Goal: Task Accomplishment & Management: Manage account settings

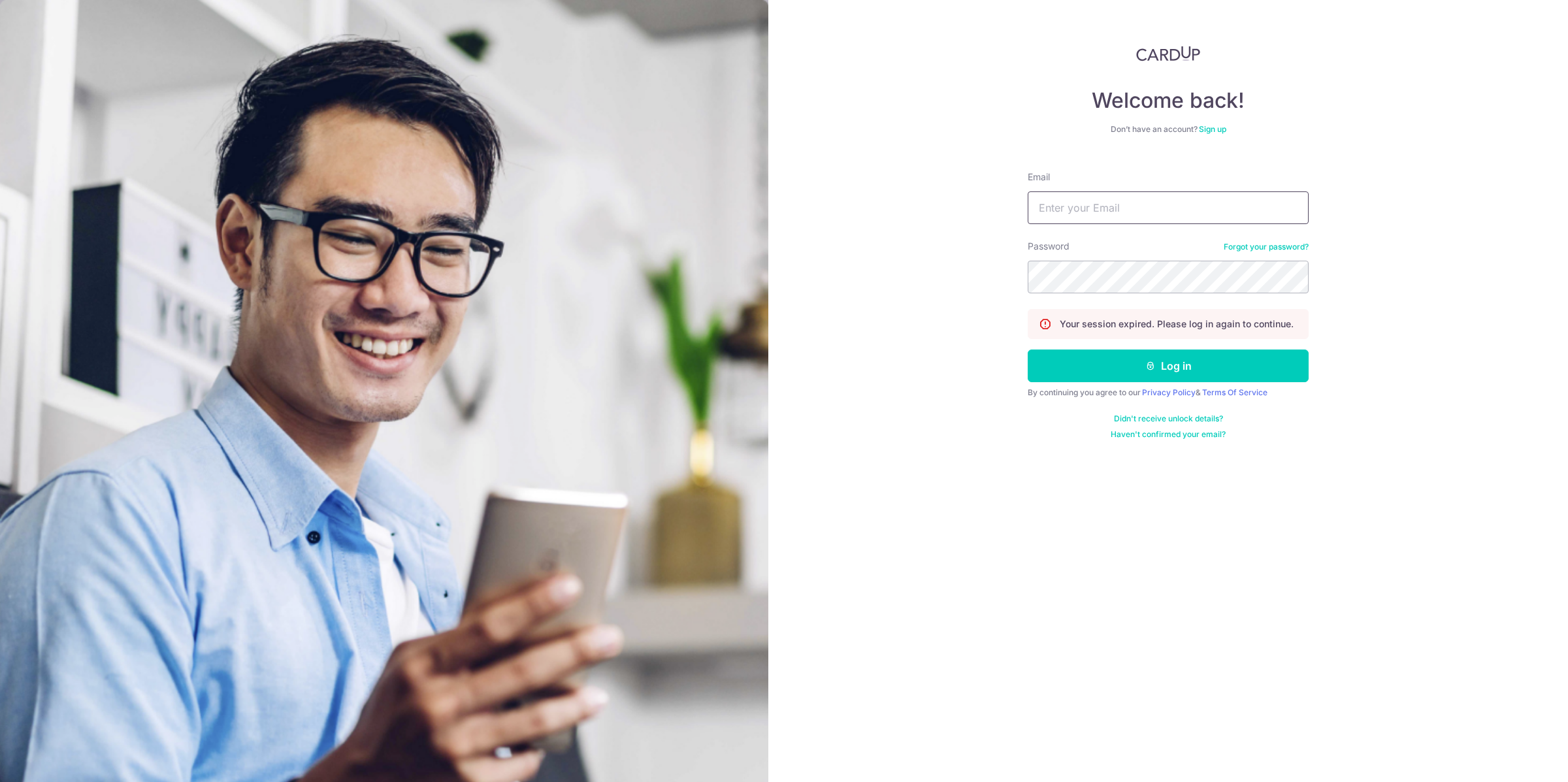
type input "[EMAIL_ADDRESS][DOMAIN_NAME]"
click at [1174, 378] on button "Log in" at bounding box center [1168, 366] width 281 height 32
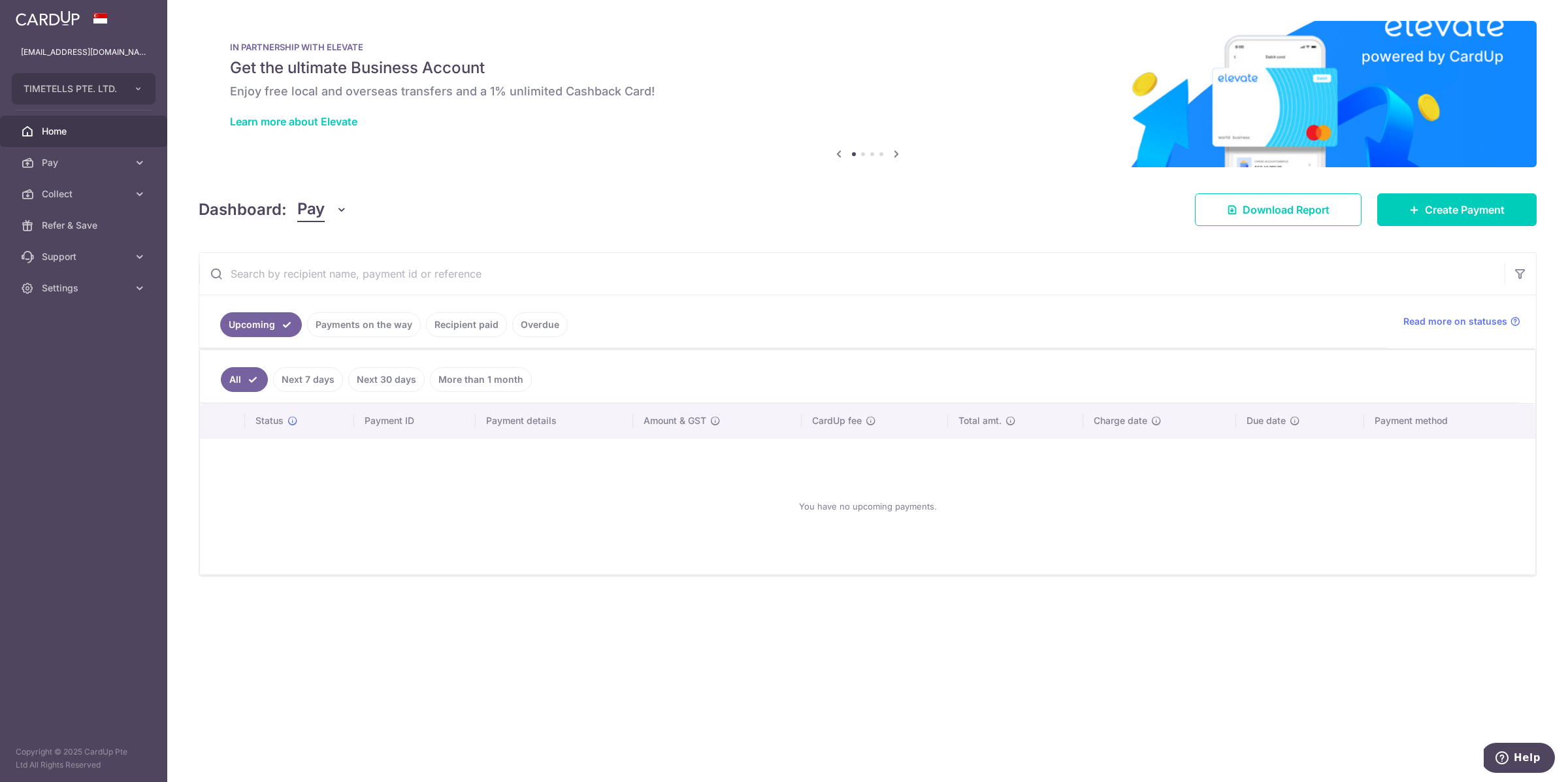
drag, startPoint x: 747, startPoint y: 257, endPoint x: 657, endPoint y: 274, distance: 91.6
click at [699, 264] on input "text" at bounding box center [852, 274] width 1305 height 42
click at [426, 332] on li "Recipient paid" at bounding box center [463, 324] width 87 height 25
click at [463, 330] on link "Recipient paid" at bounding box center [467, 324] width 81 height 25
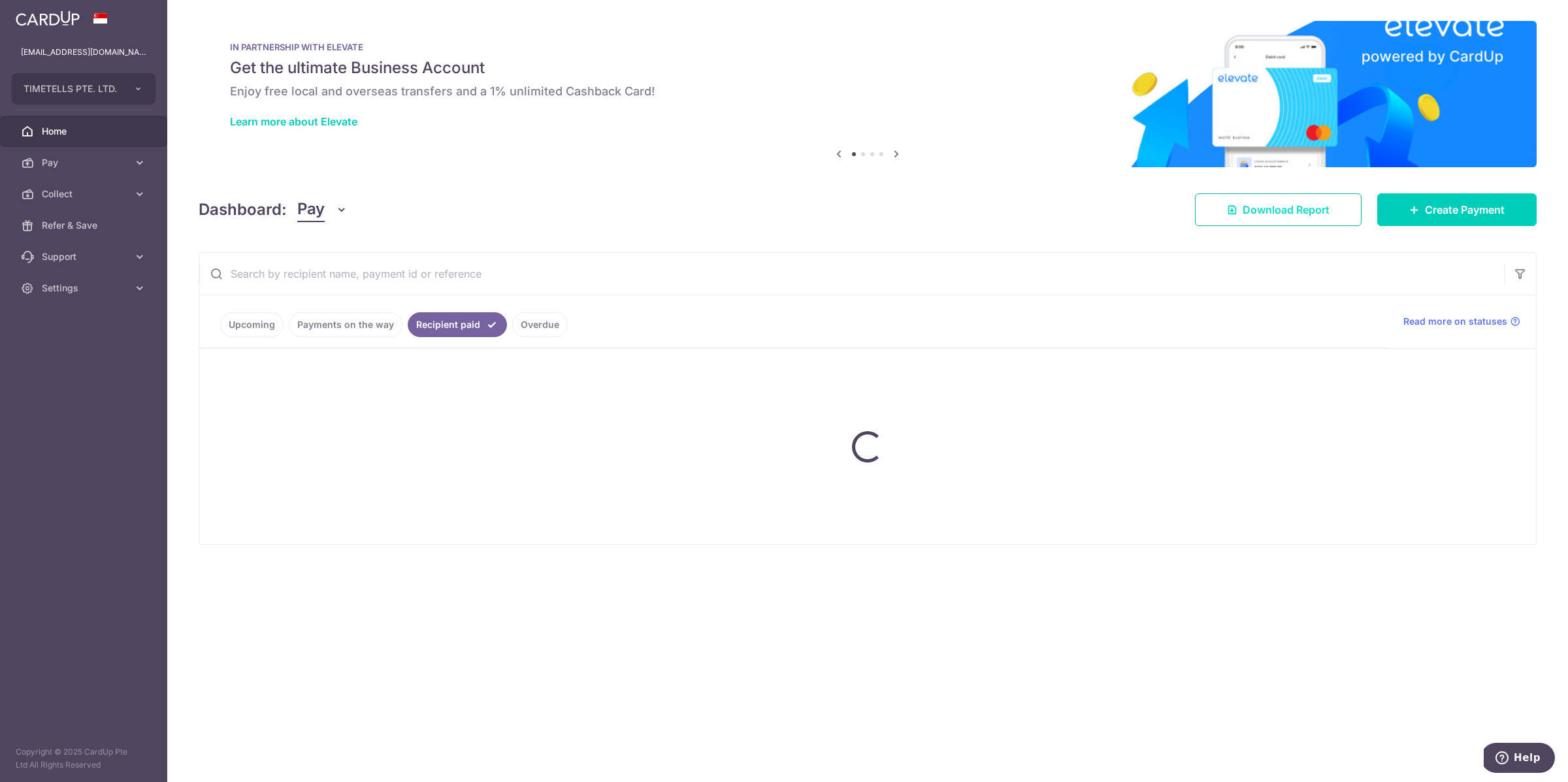
click at [1295, 203] on span "Download Report" at bounding box center [1286, 209] width 87 height 15
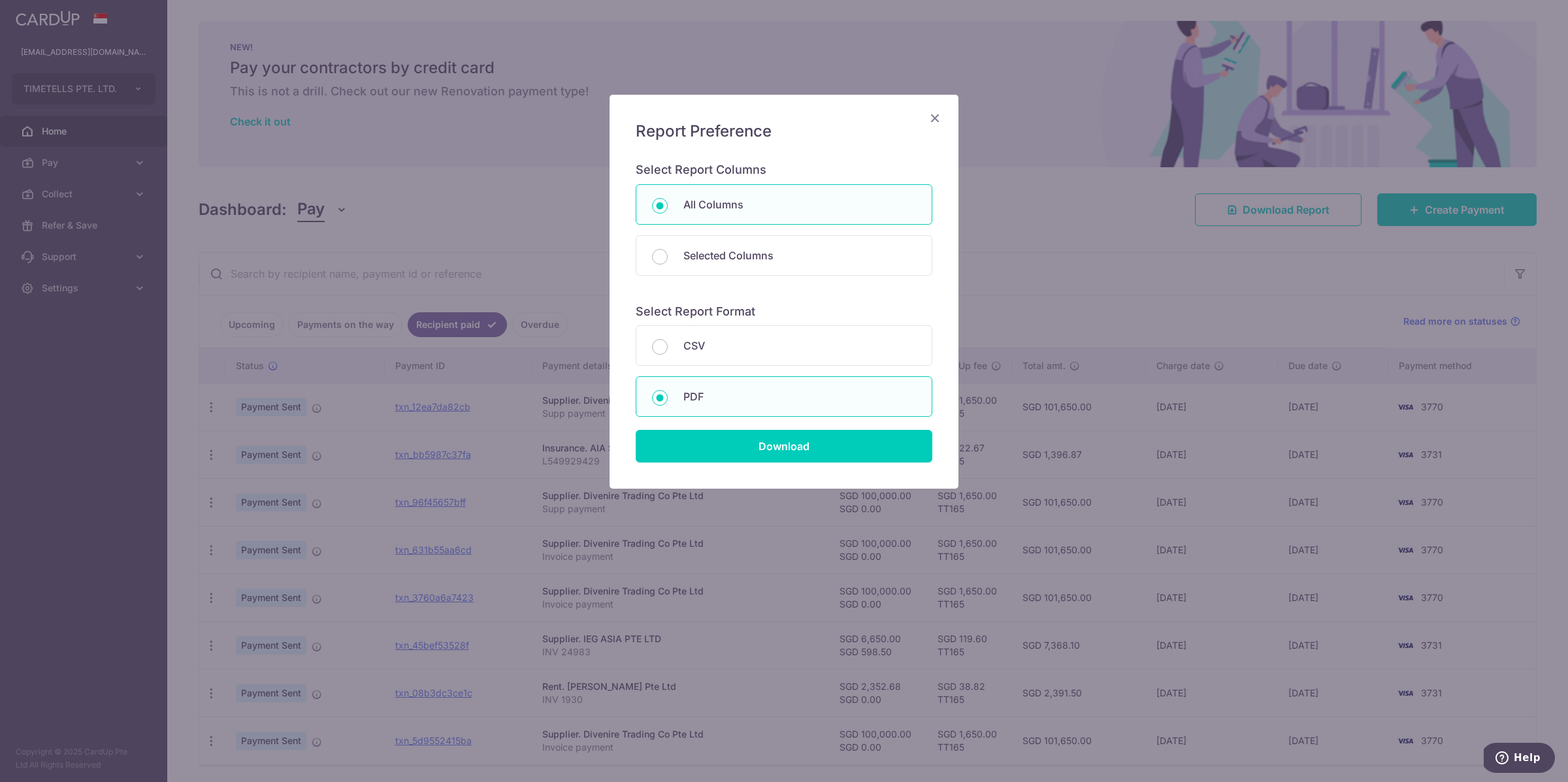
drag, startPoint x: 1137, startPoint y: 128, endPoint x: 970, endPoint y: 116, distance: 167.4
click at [1124, 125] on div "Report Preference Select Report Columns All Columns Selected Columns Payment Id…" at bounding box center [784, 391] width 1568 height 782
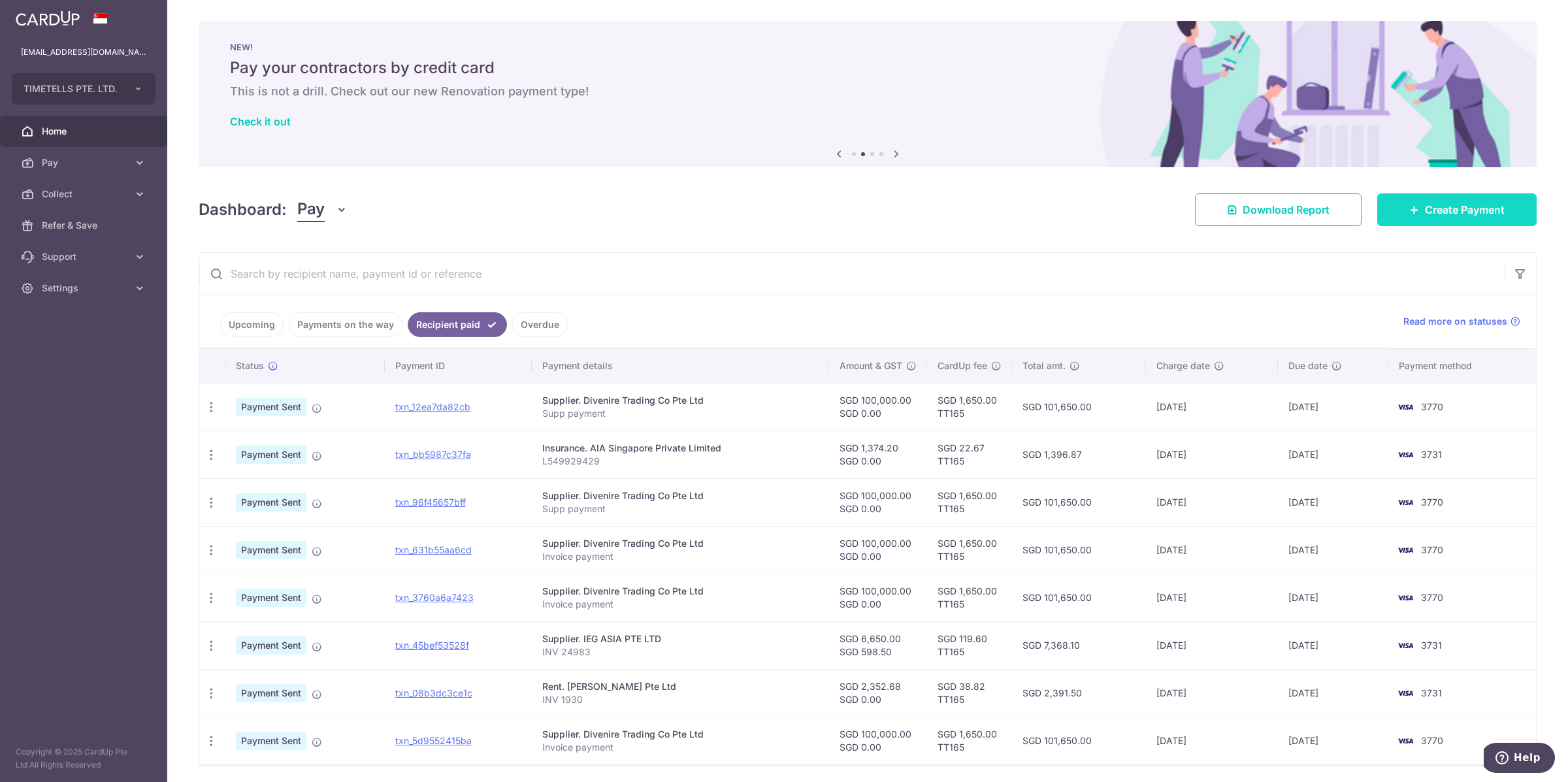
click at [1509, 217] on link "Create Payment" at bounding box center [1456, 209] width 159 height 32
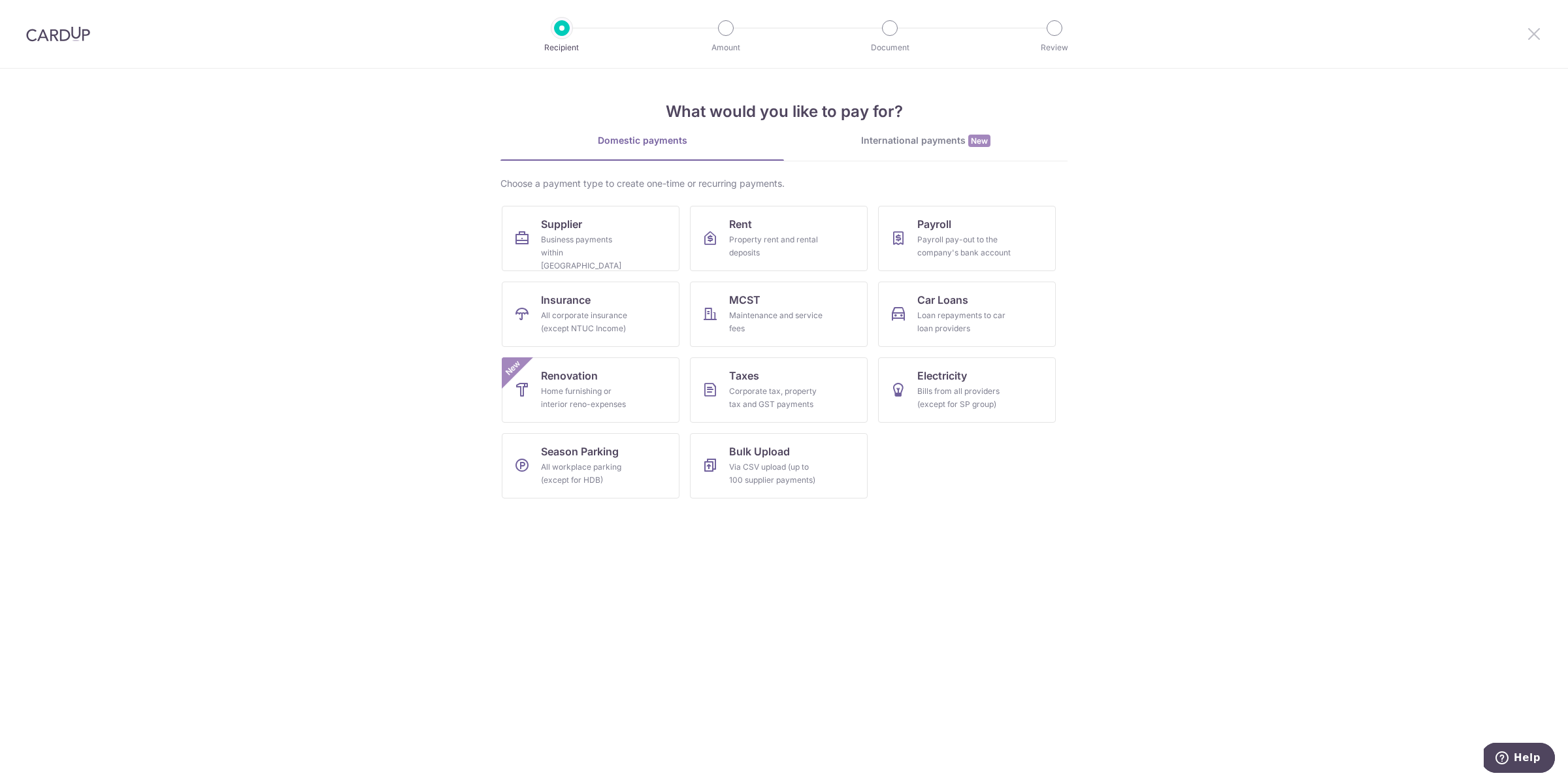
click at [1532, 32] on icon at bounding box center [1533, 34] width 15 height 16
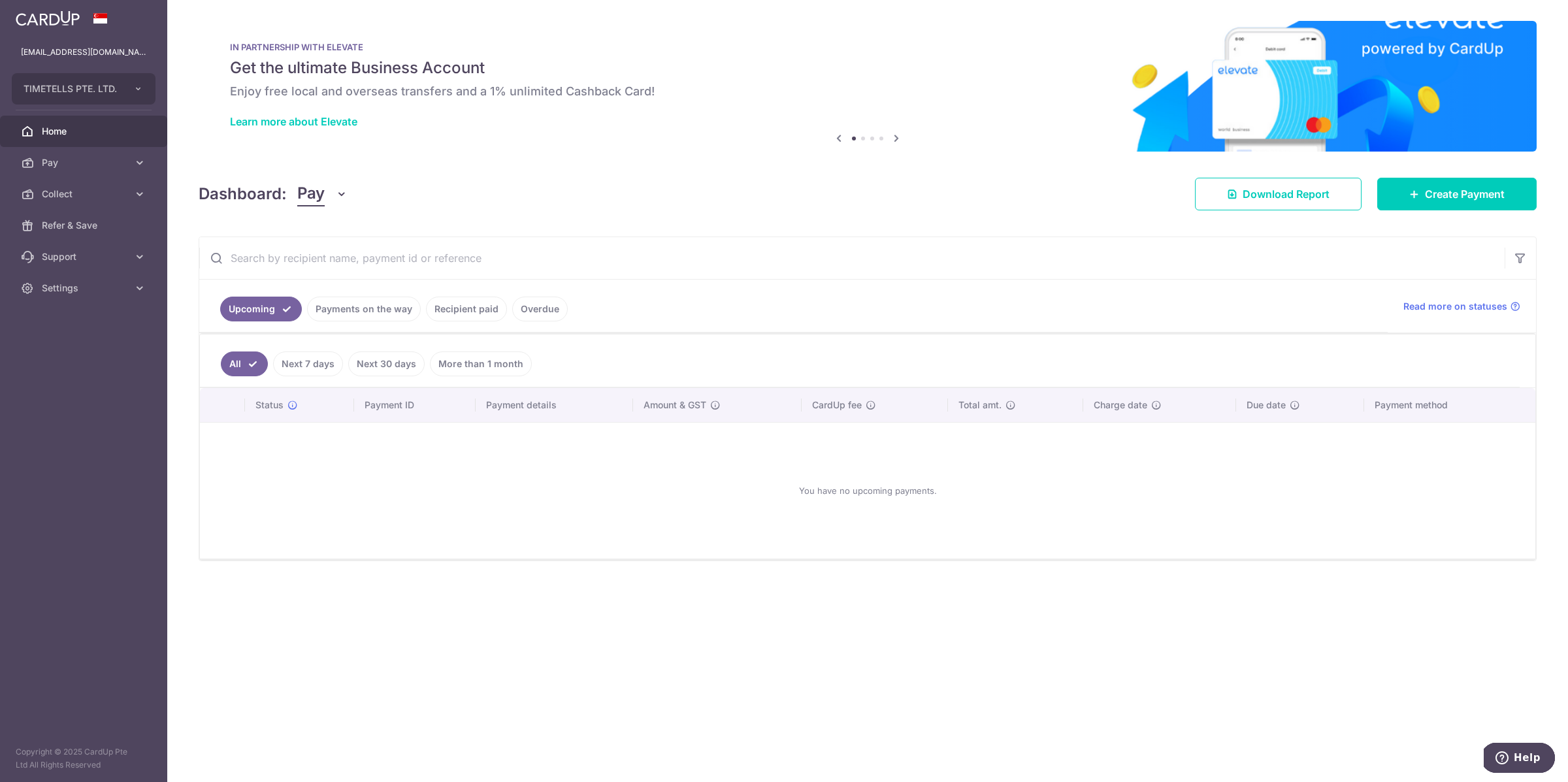
drag, startPoint x: 399, startPoint y: 312, endPoint x: 449, endPoint y: 311, distance: 50.0
click at [399, 312] on link "Payments on the way" at bounding box center [364, 309] width 114 height 25
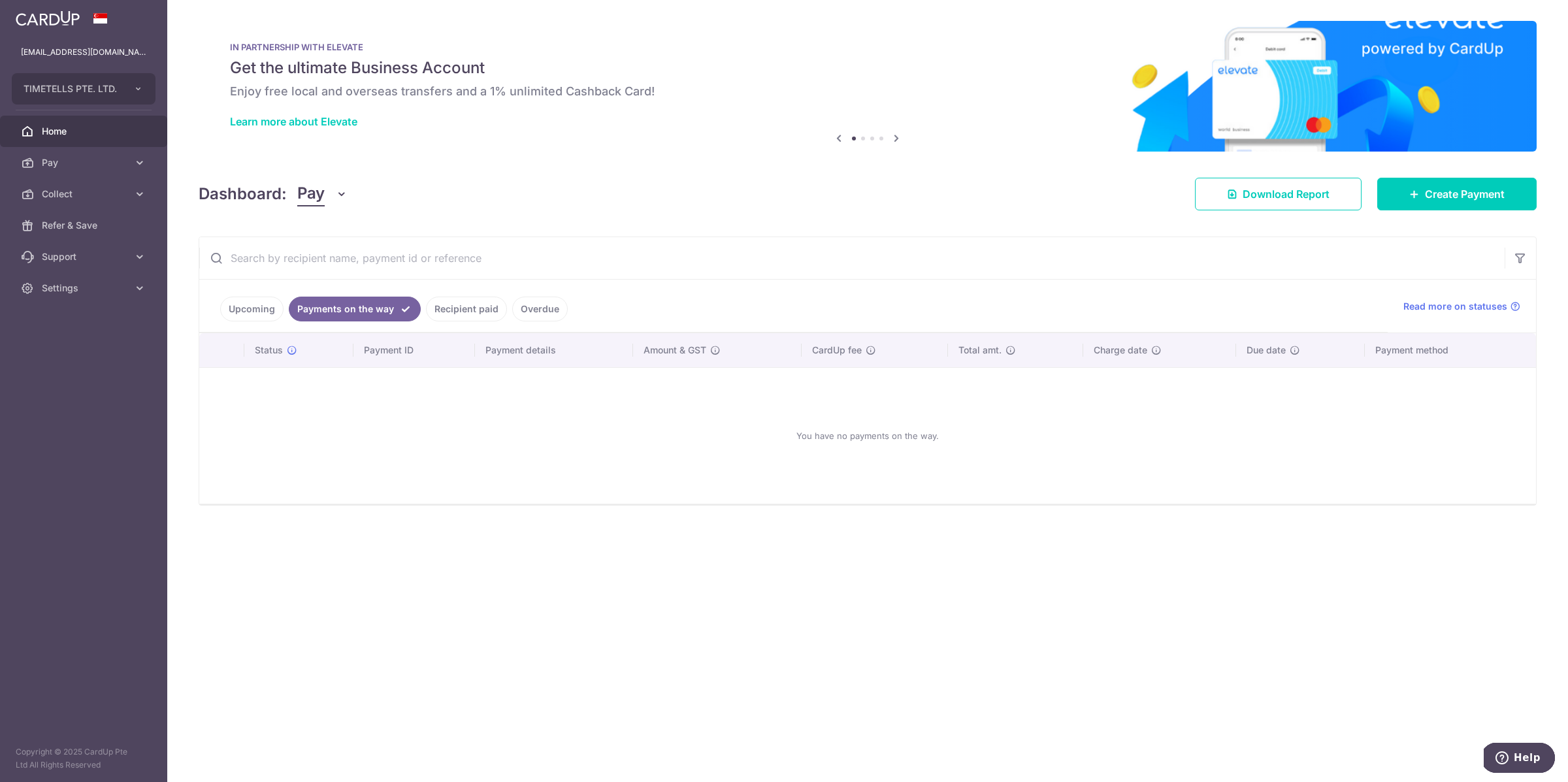
click at [466, 307] on link "Recipient paid" at bounding box center [467, 309] width 81 height 25
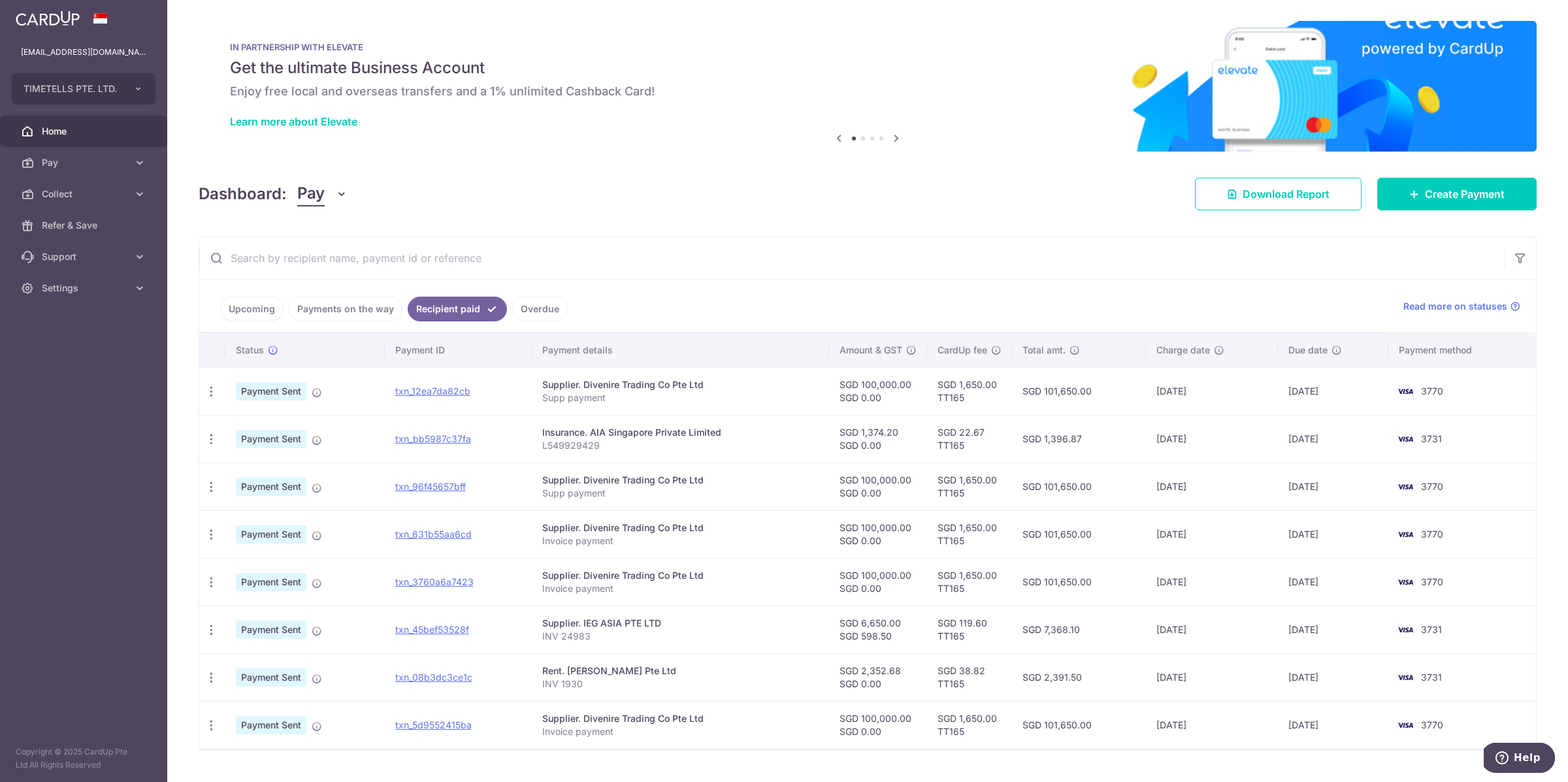
scroll to position [32, 0]
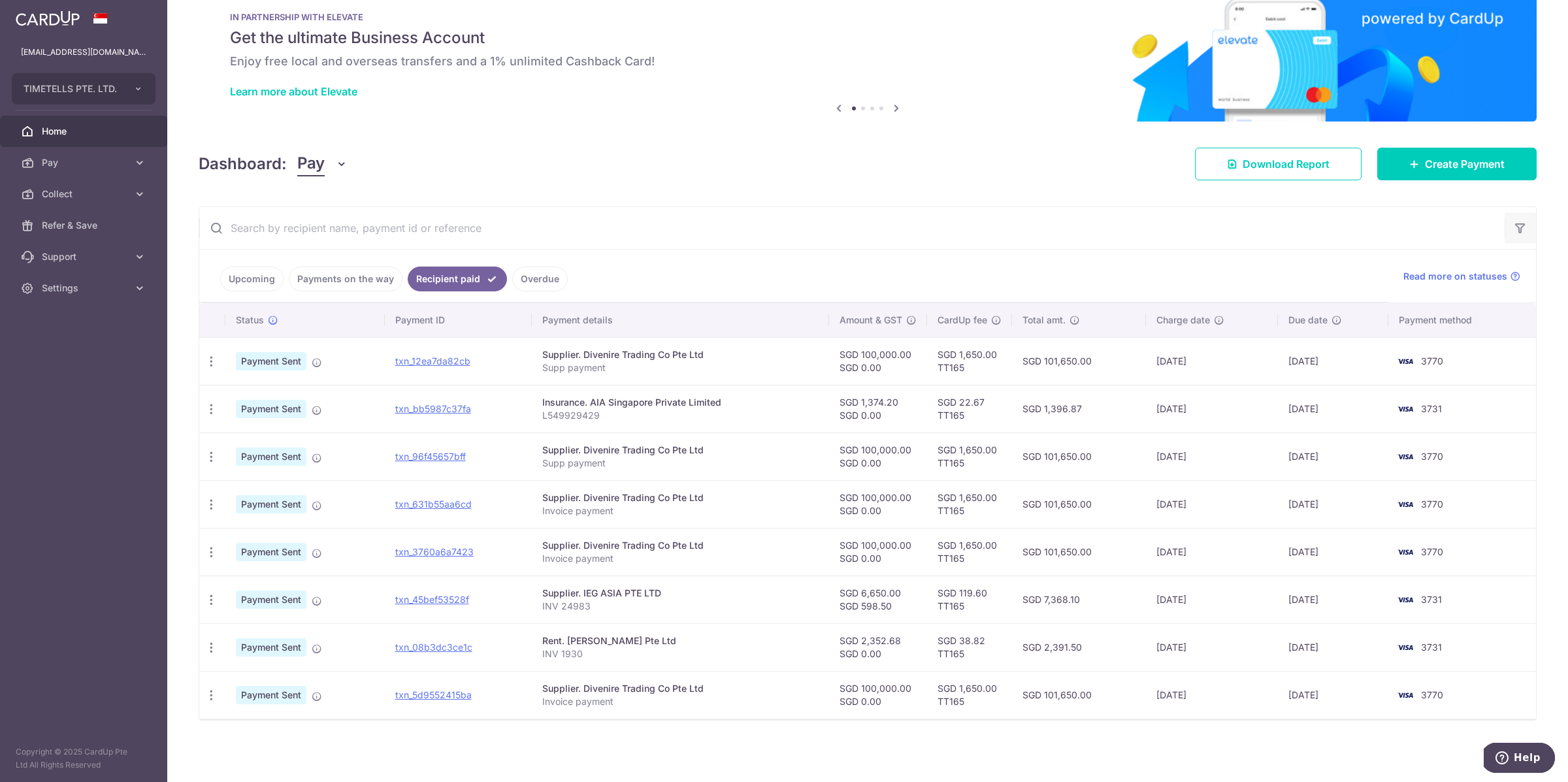
click at [1529, 230] on button "button" at bounding box center [1520, 228] width 32 height 32
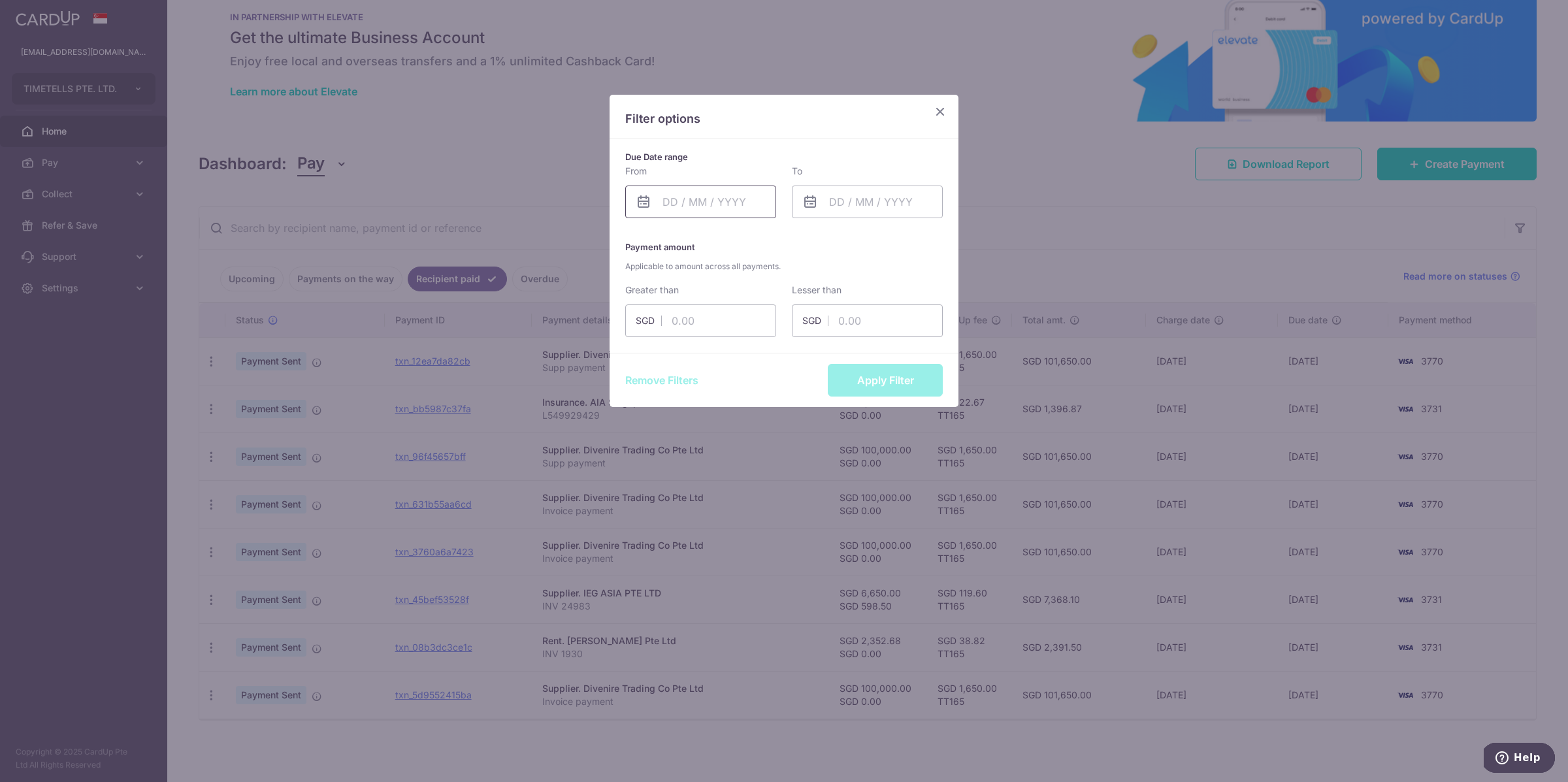
drag, startPoint x: 699, startPoint y: 206, endPoint x: 699, endPoint y: 214, distance: 8.0
click at [698, 206] on input "text" at bounding box center [700, 201] width 151 height 32
drag, startPoint x: 767, startPoint y: 137, endPoint x: 752, endPoint y: 171, distance: 37.2
click at [767, 137] on div "Filter options" at bounding box center [784, 116] width 349 height 44
click at [666, 201] on input "text" at bounding box center [700, 201] width 151 height 32
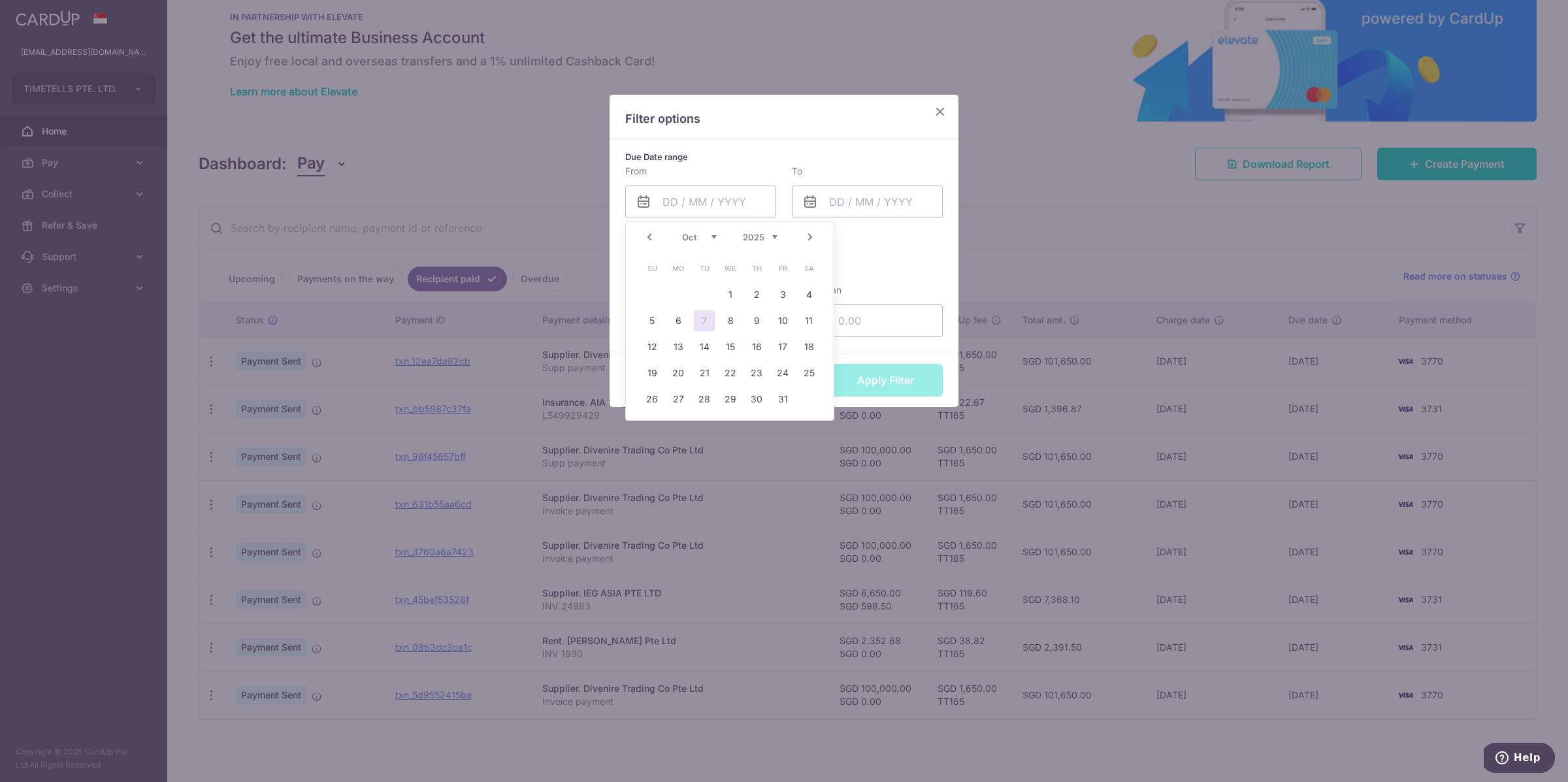
click at [651, 233] on link "Prev" at bounding box center [649, 237] width 15 height 15
click at [648, 242] on link "Prev" at bounding box center [649, 237] width 15 height 15
click at [642, 243] on link "Prev" at bounding box center [649, 237] width 15 height 15
click at [706, 299] on link "1" at bounding box center [704, 294] width 21 height 21
type input "01/07/2025"
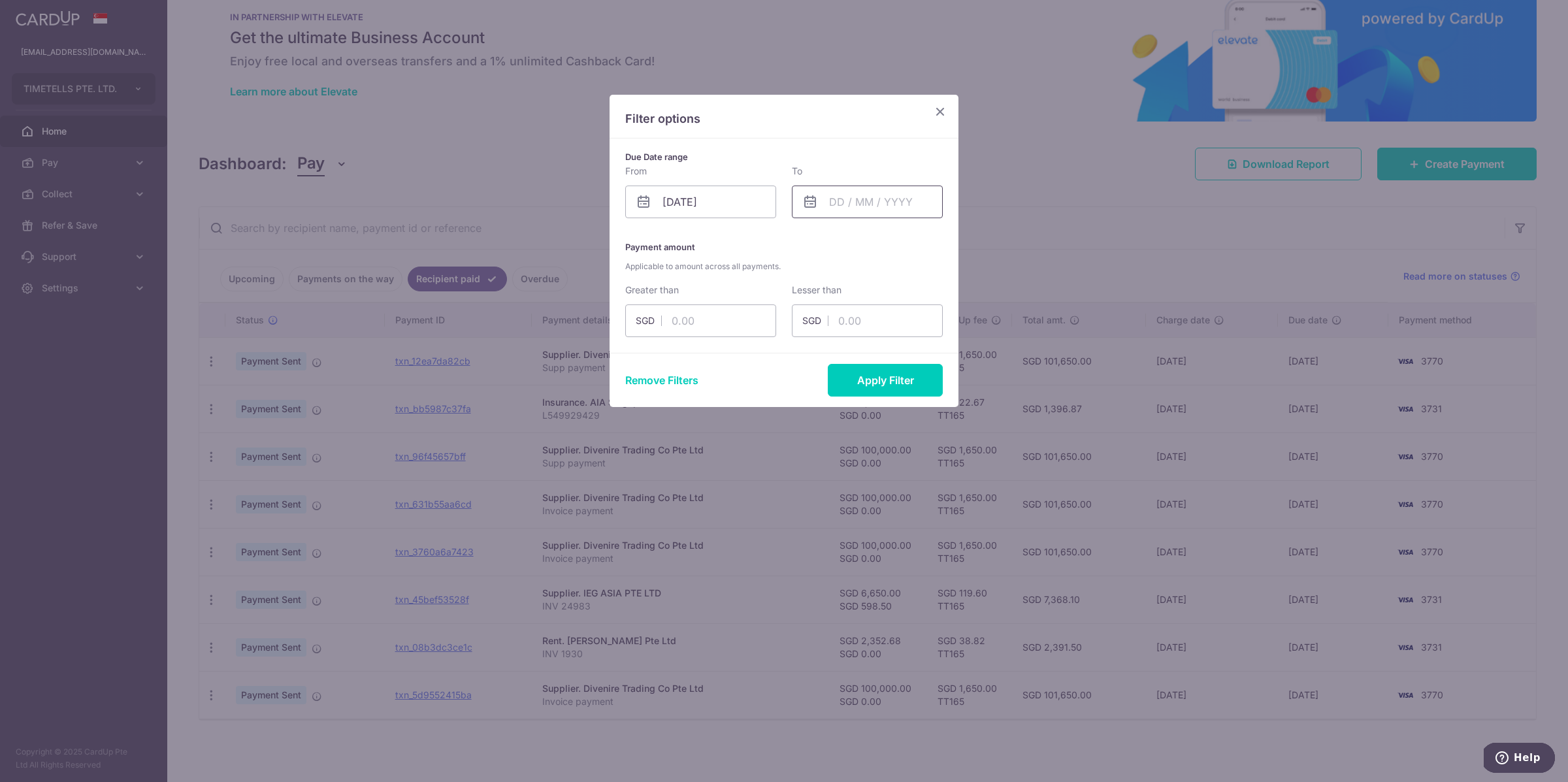
drag, startPoint x: 866, startPoint y: 204, endPoint x: 866, endPoint y: 218, distance: 14.0
click at [866, 204] on input "text" at bounding box center [867, 201] width 151 height 32
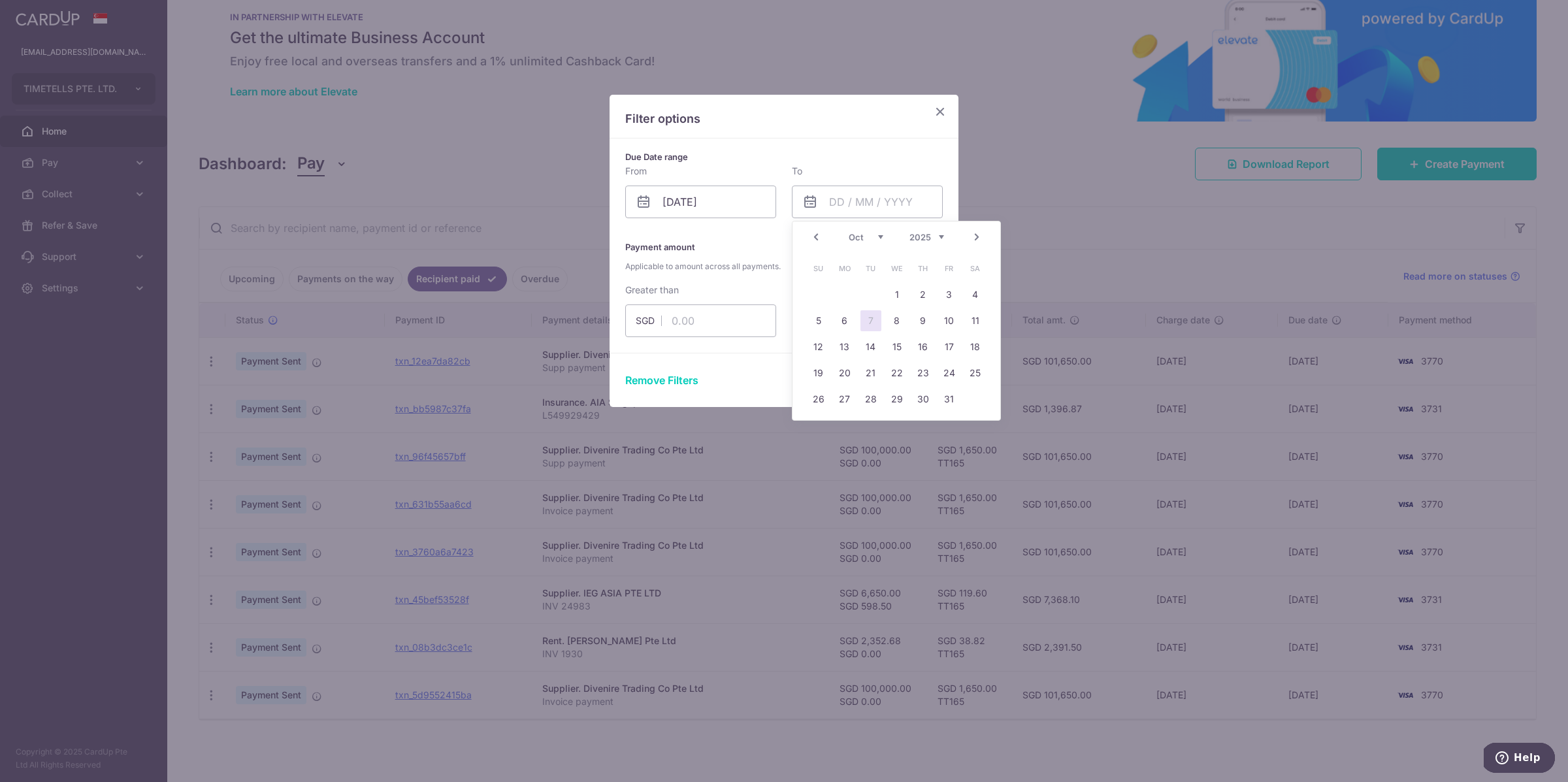
click at [817, 236] on link "Prev" at bounding box center [815, 237] width 15 height 15
click at [873, 402] on link "30" at bounding box center [871, 399] width 21 height 21
type input "30/09/2025"
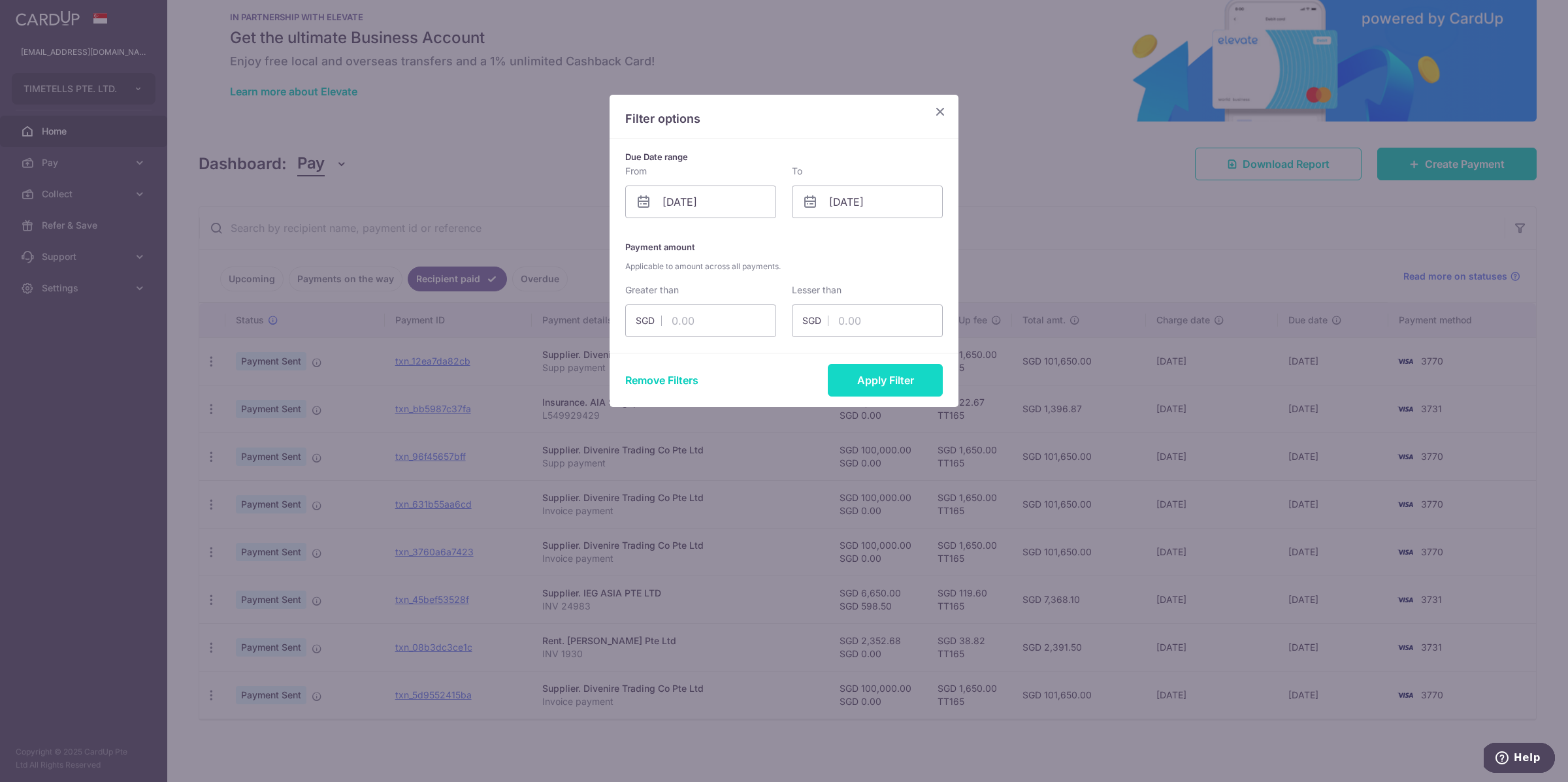
click at [911, 383] on button "Apply Filter" at bounding box center [885, 380] width 115 height 32
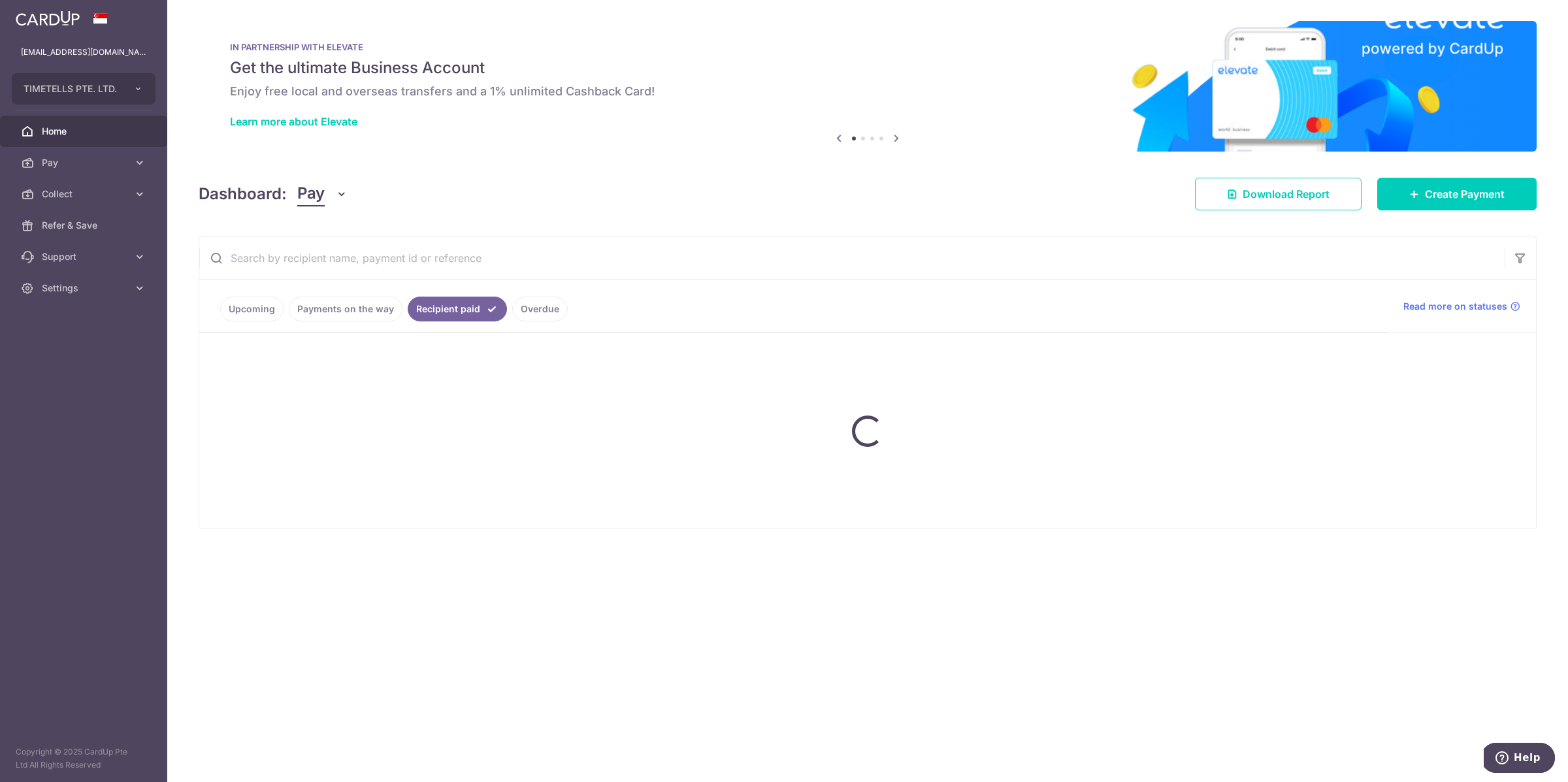
scroll to position [0, 0]
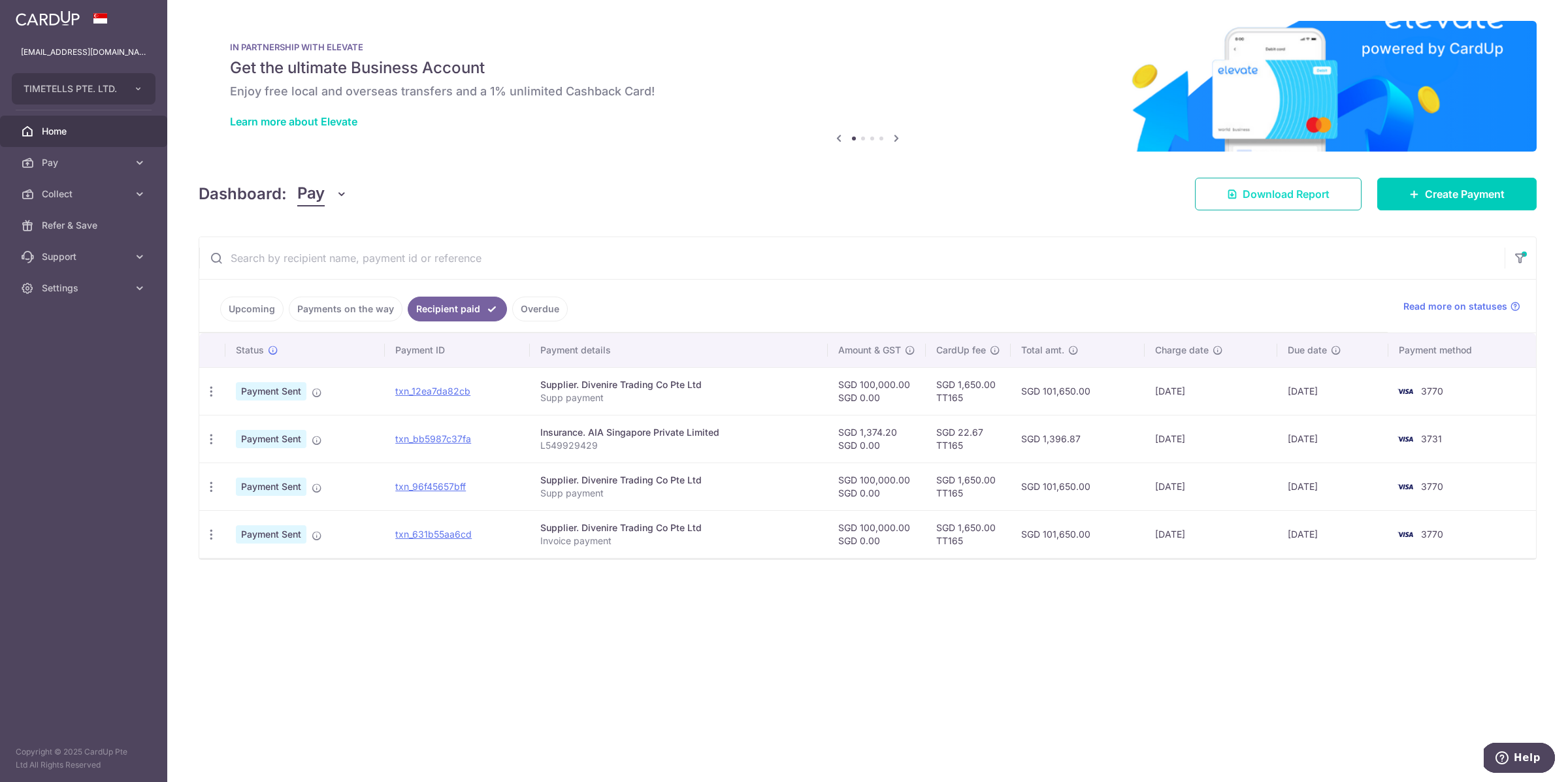
click at [1314, 197] on span "Download Report" at bounding box center [1286, 193] width 87 height 15
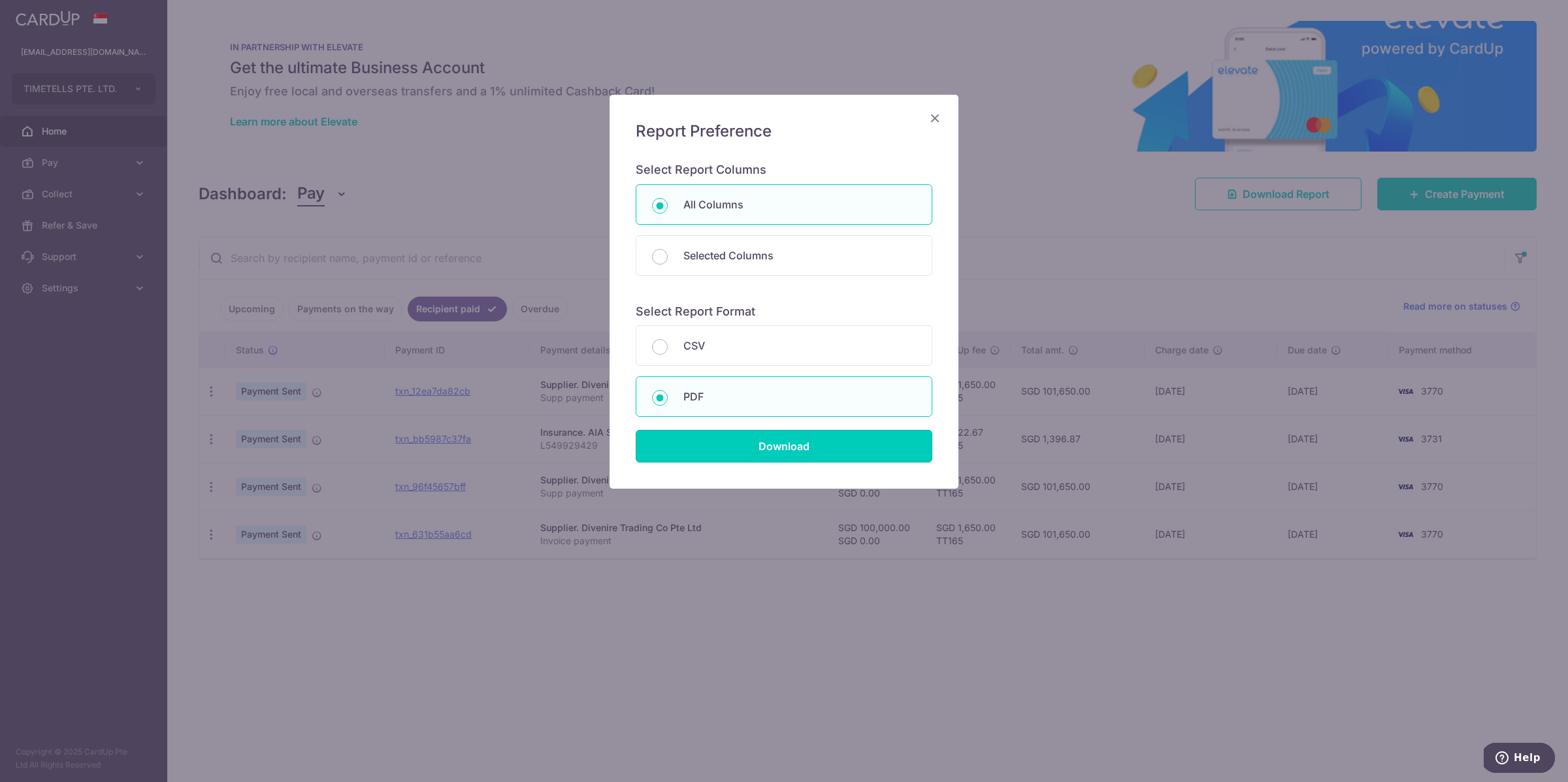
click at [792, 440] on input "Download" at bounding box center [784, 446] width 297 height 32
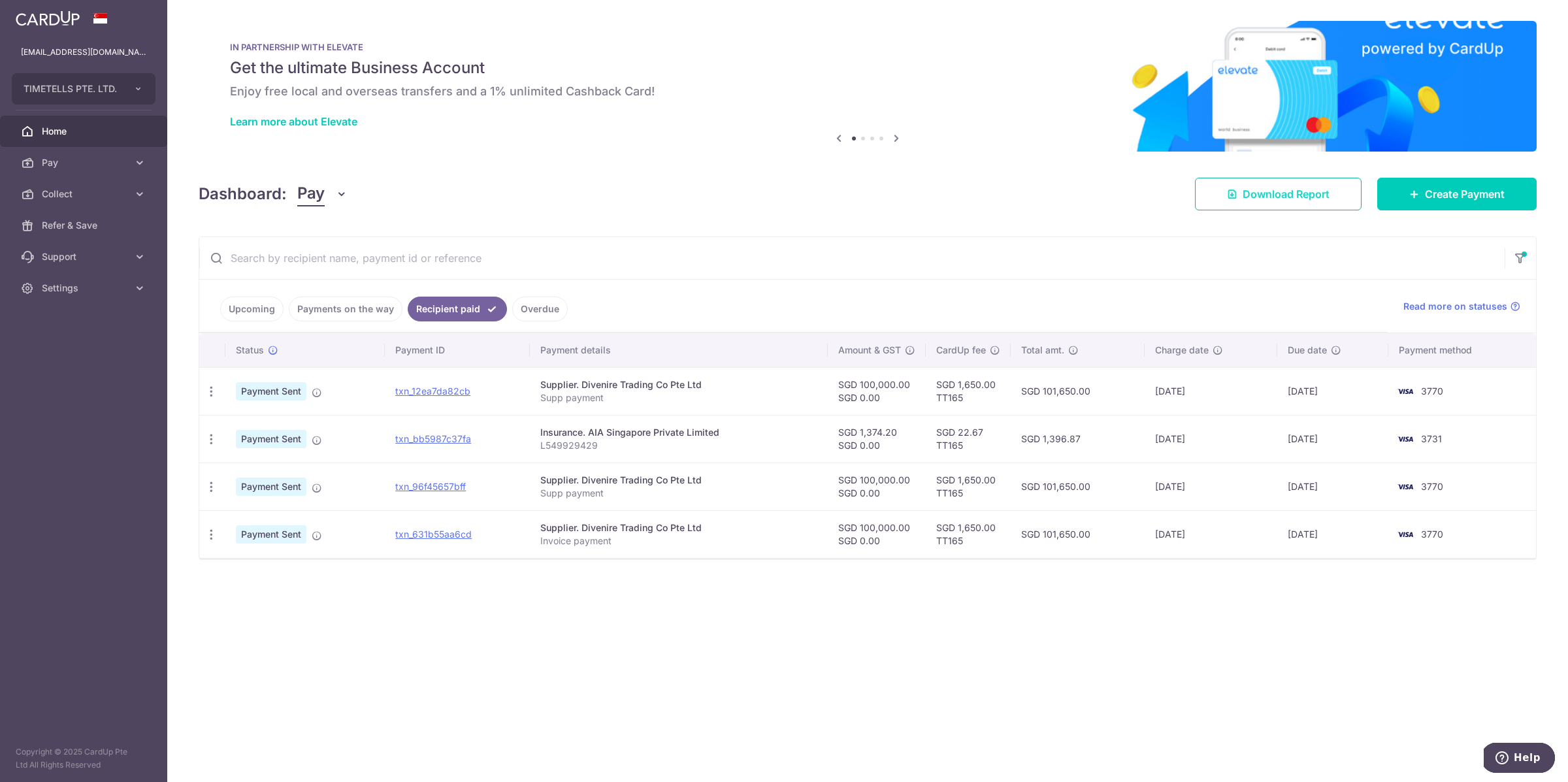
click at [1290, 197] on span "Download Report" at bounding box center [1286, 193] width 87 height 15
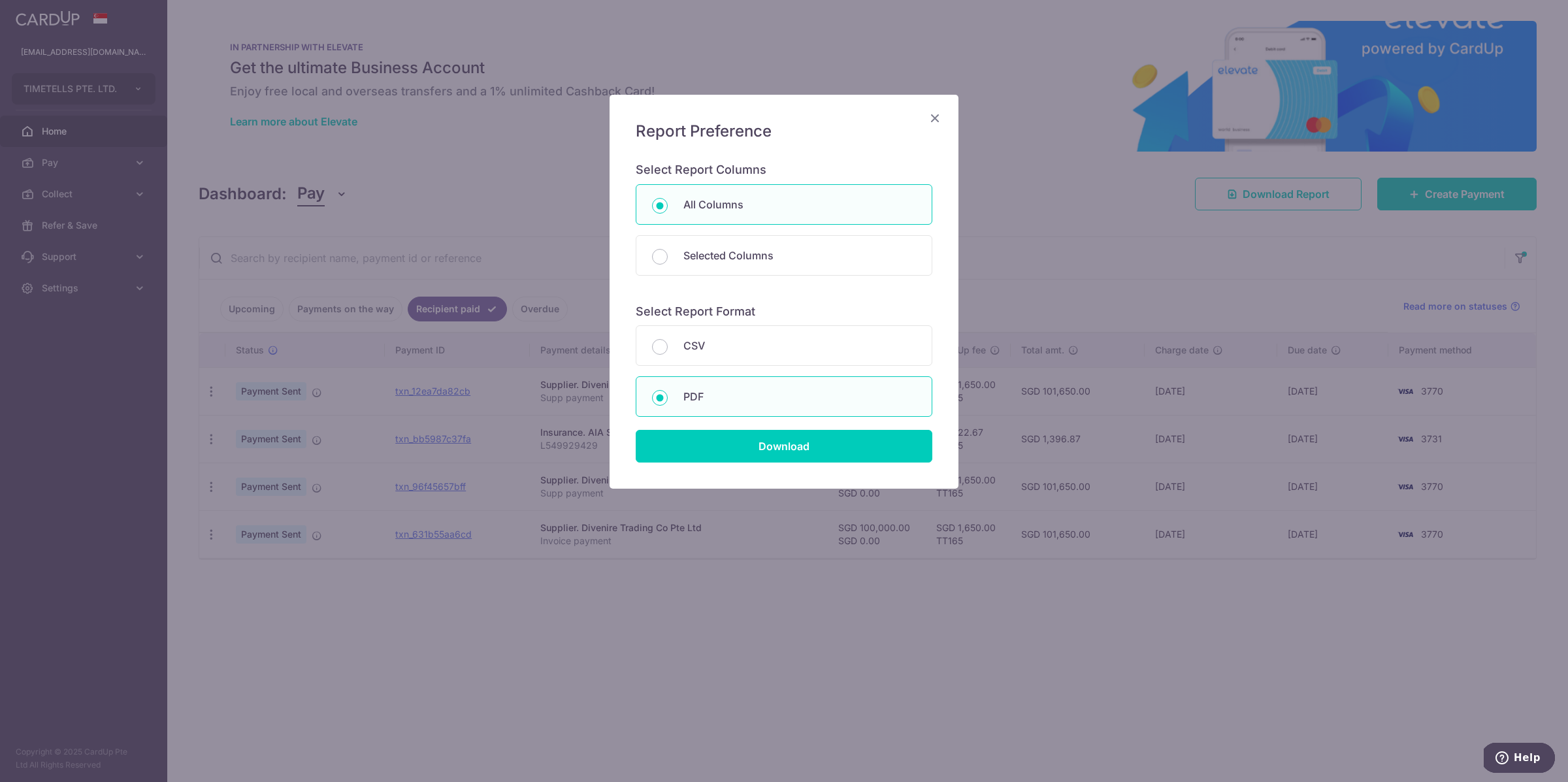
click at [808, 352] on p "CSV" at bounding box center [800, 345] width 233 height 15
click at [668, 352] on input "CSV" at bounding box center [659, 346] width 15 height 15
radio input "true"
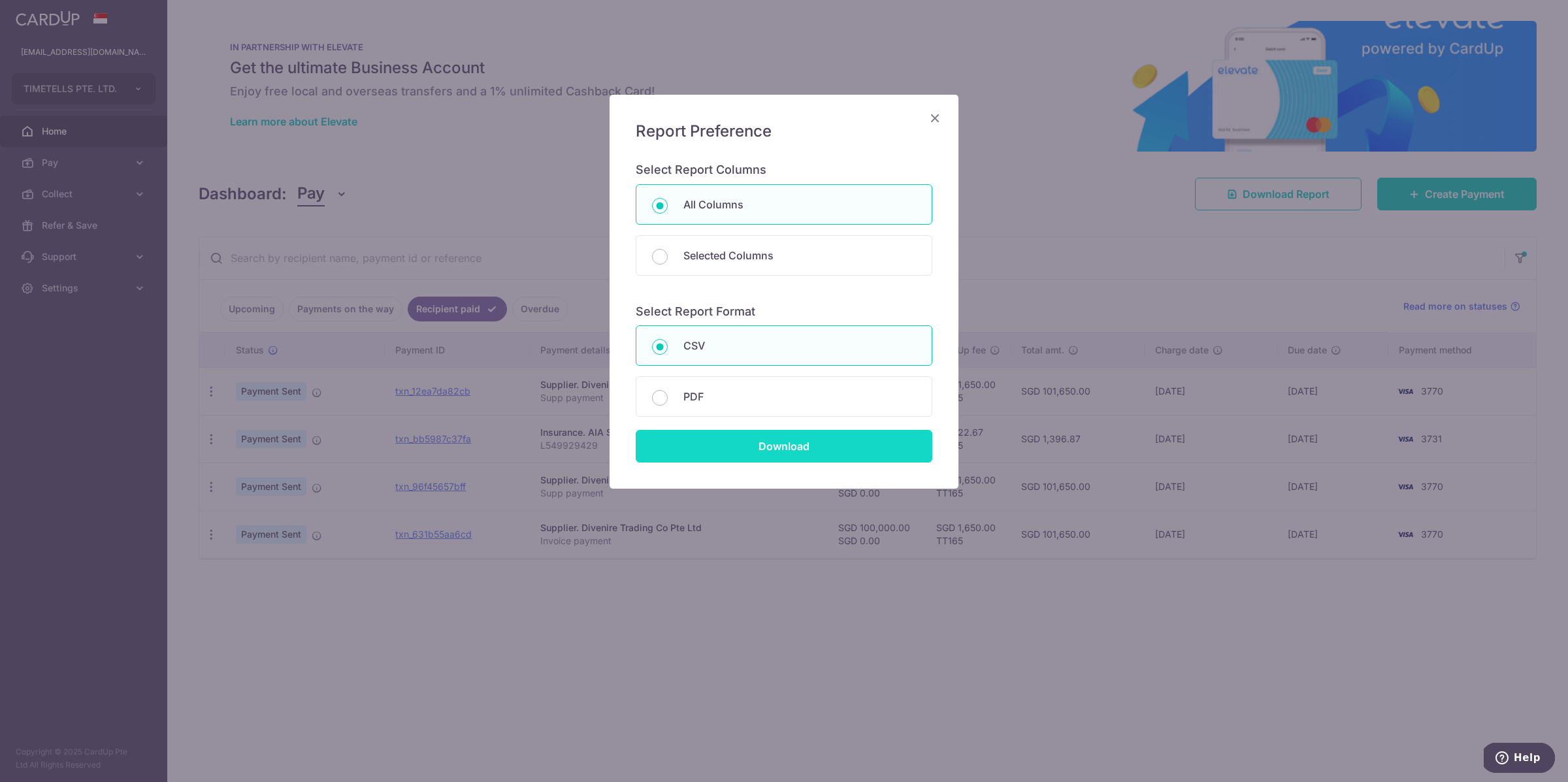
click at [797, 454] on input "Download" at bounding box center [784, 446] width 297 height 32
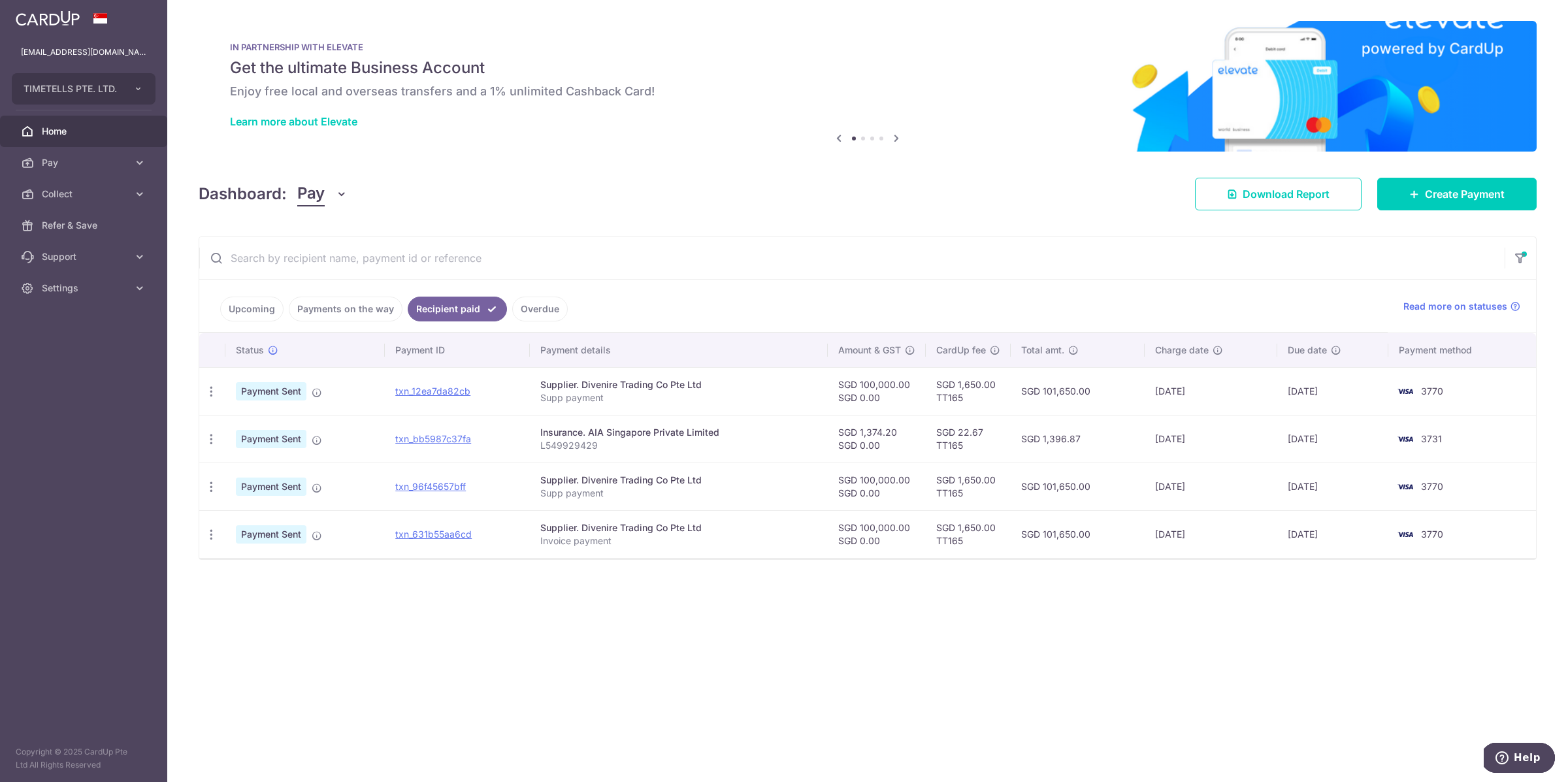
drag, startPoint x: 837, startPoint y: 251, endPoint x: 822, endPoint y: 256, distance: 15.8
click at [835, 251] on input "text" at bounding box center [852, 258] width 1305 height 42
click at [142, 91] on icon "button" at bounding box center [138, 88] width 11 height 11
click at [70, 470] on aside "infotimetells@gmail.com TIMETELLS PTE. LTD. Add new company TIMETELLS PTE. LTD.…" at bounding box center [83, 391] width 167 height 782
drag, startPoint x: 57, startPoint y: 285, endPoint x: 131, endPoint y: 383, distance: 122.8
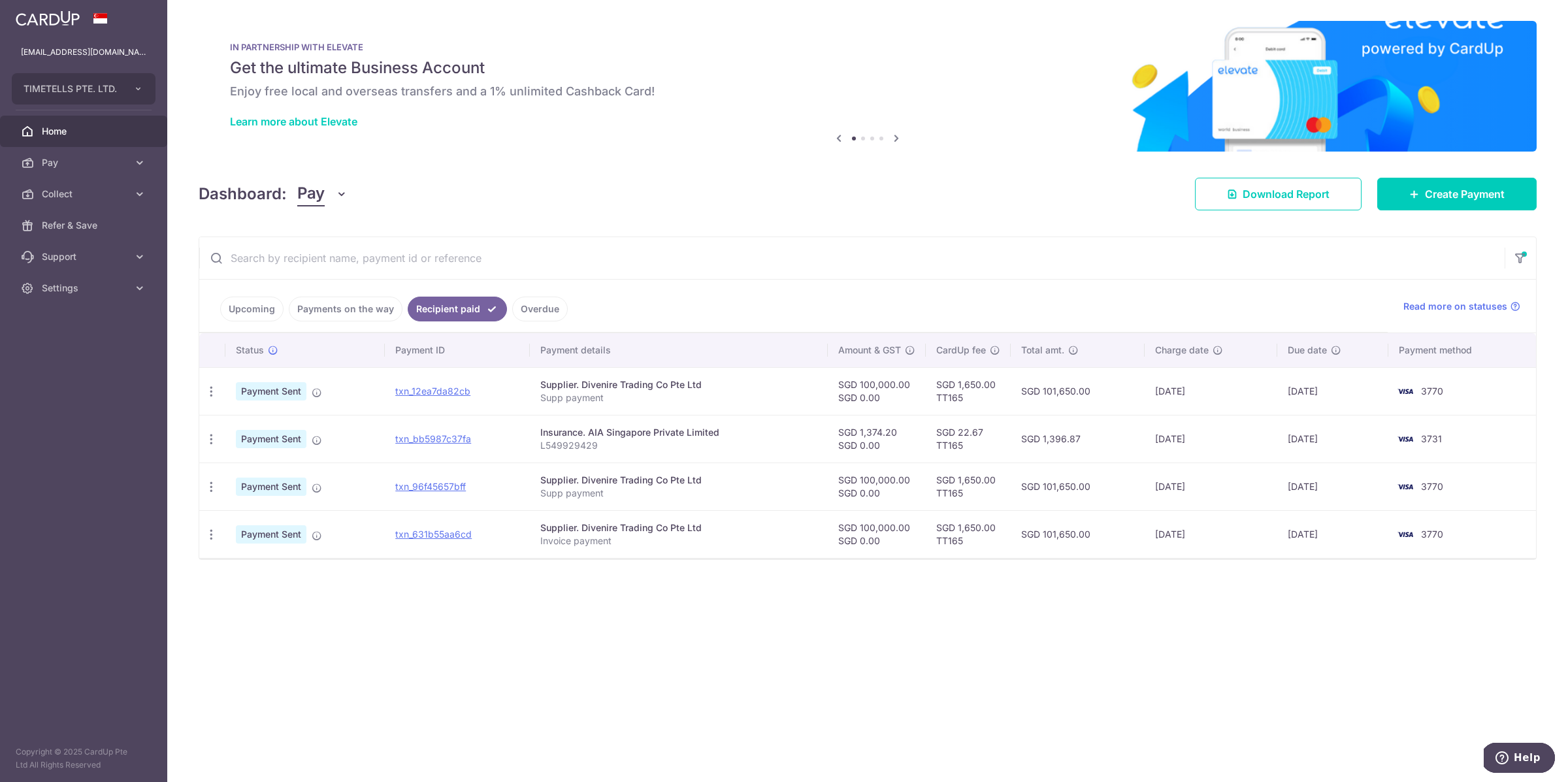
click at [57, 285] on span "Settings" at bounding box center [85, 288] width 87 height 13
click at [91, 355] on span "Logout" at bounding box center [85, 351] width 87 height 13
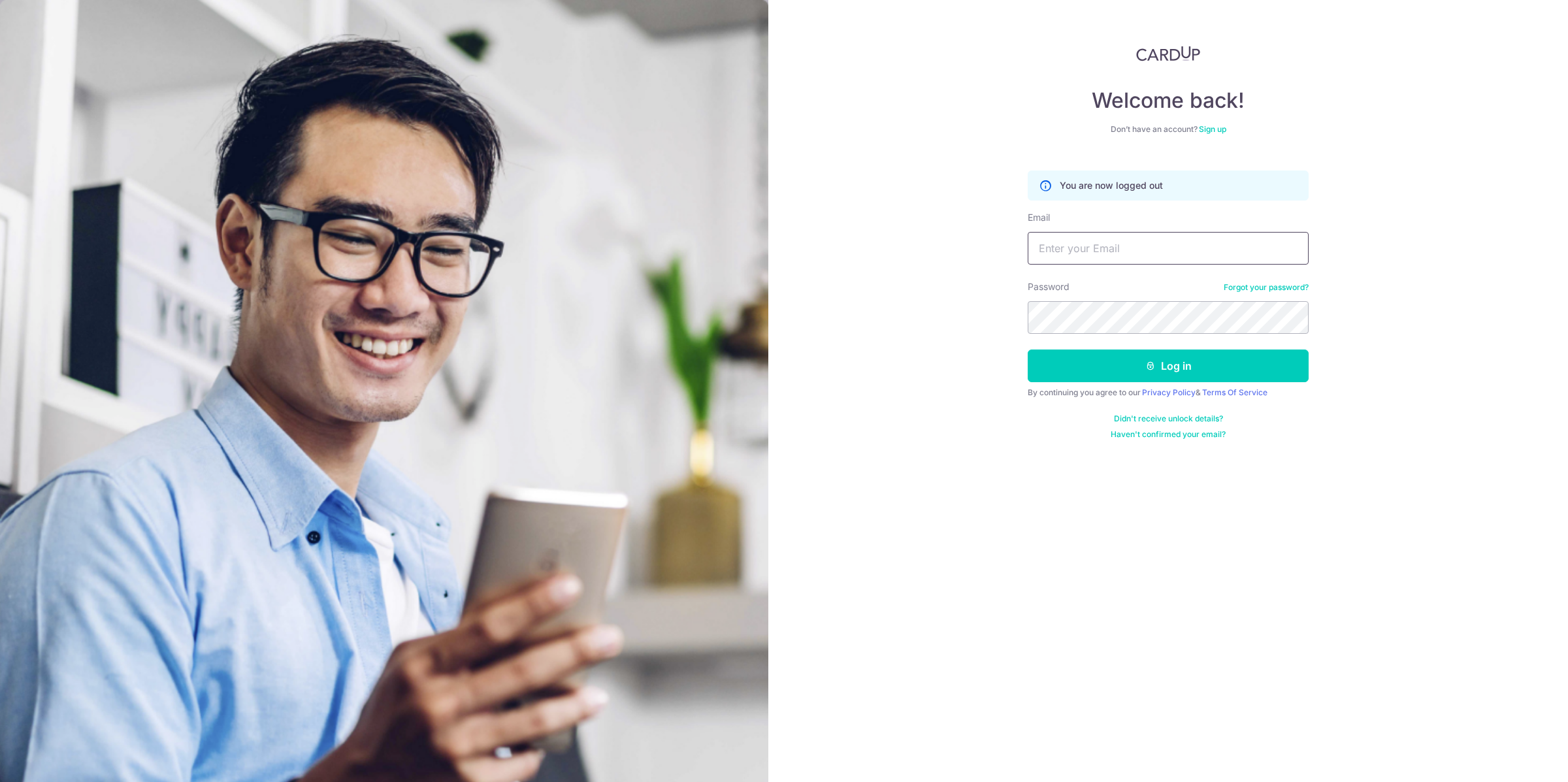
drag, startPoint x: 1139, startPoint y: 243, endPoint x: 1135, endPoint y: 264, distance: 21.4
click at [1138, 243] on input "Email" at bounding box center [1168, 248] width 281 height 32
type input "[DOMAIN_NAME][EMAIL_ADDRESS][DOMAIN_NAME]"
click at [1198, 376] on button "Log in" at bounding box center [1168, 366] width 281 height 32
